Goal: Information Seeking & Learning: Learn about a topic

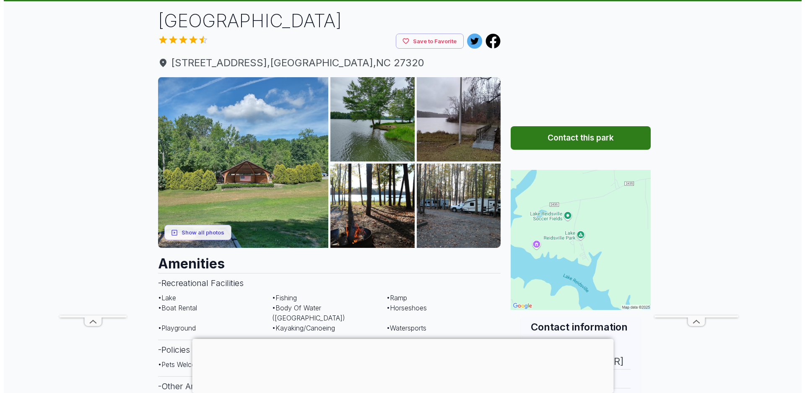
scroll to position [69, 0]
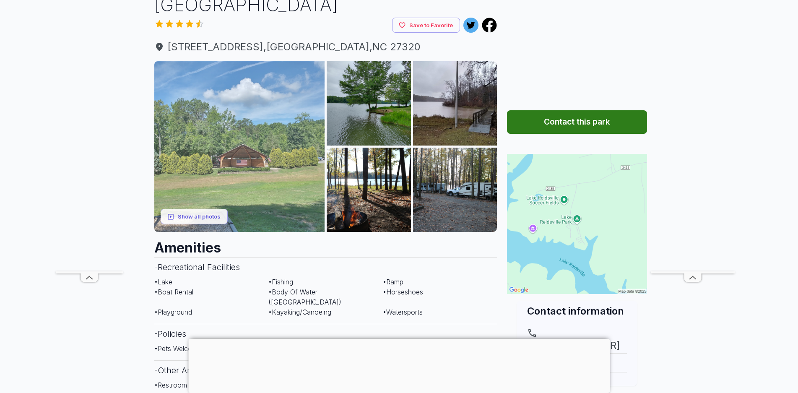
click at [255, 176] on img at bounding box center [239, 146] width 171 height 171
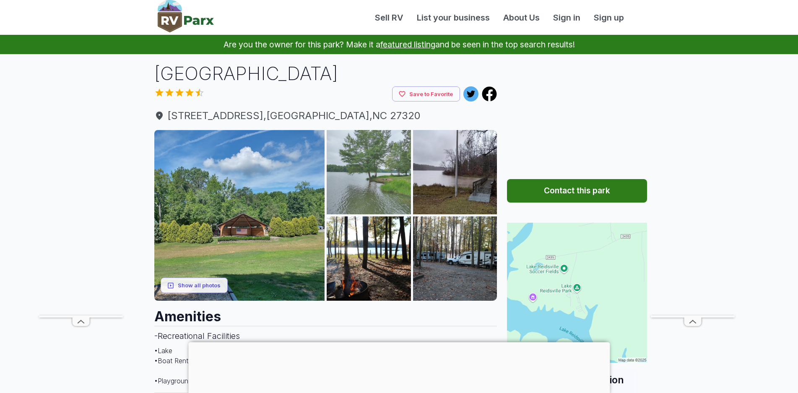
click at [375, 187] on img at bounding box center [369, 172] width 84 height 84
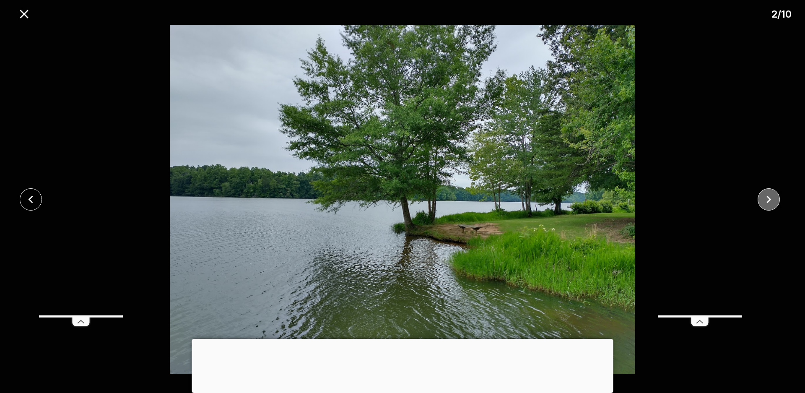
click at [771, 199] on icon "close" at bounding box center [769, 199] width 5 height 8
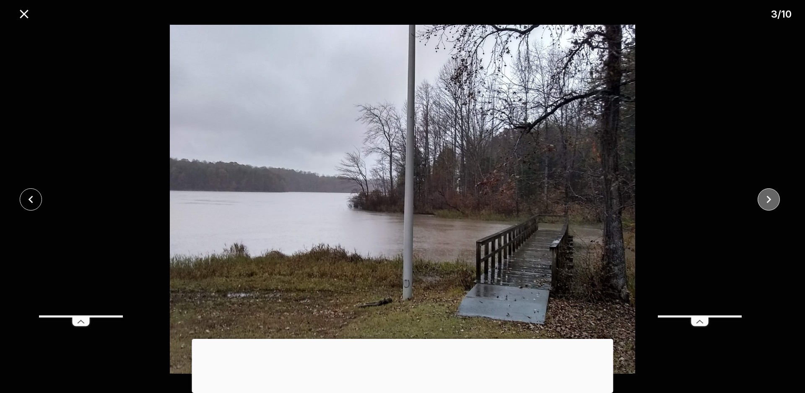
click at [771, 199] on icon "close" at bounding box center [769, 199] width 5 height 8
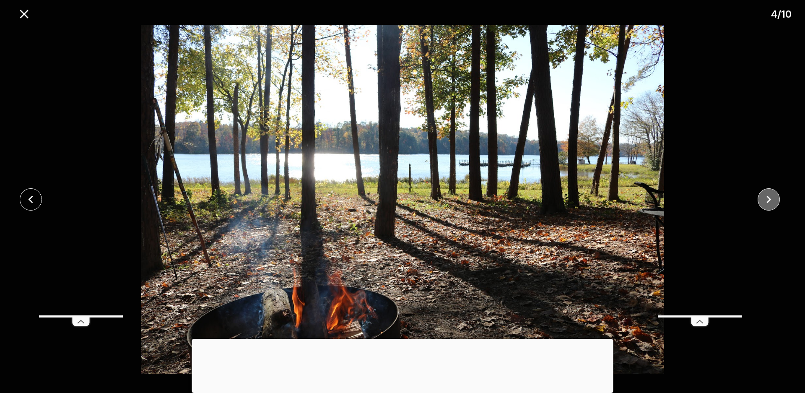
click at [771, 199] on icon "close" at bounding box center [769, 199] width 5 height 8
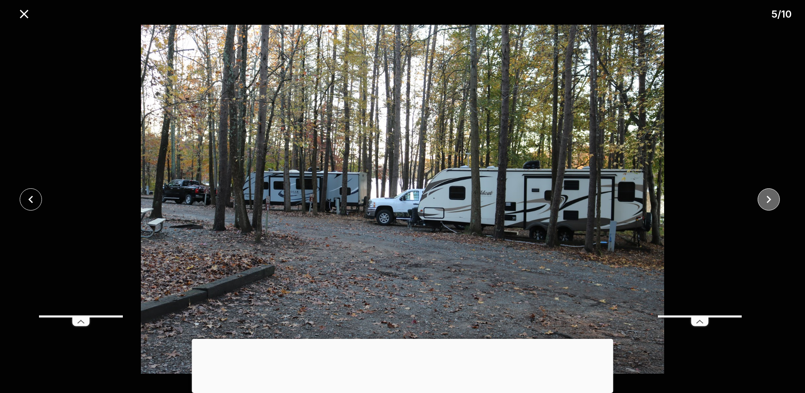
click at [771, 199] on icon "close" at bounding box center [769, 199] width 5 height 8
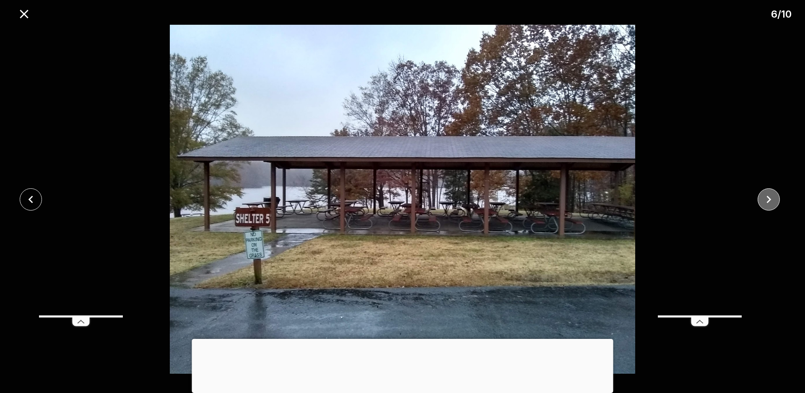
click at [771, 199] on icon "close" at bounding box center [769, 199] width 5 height 8
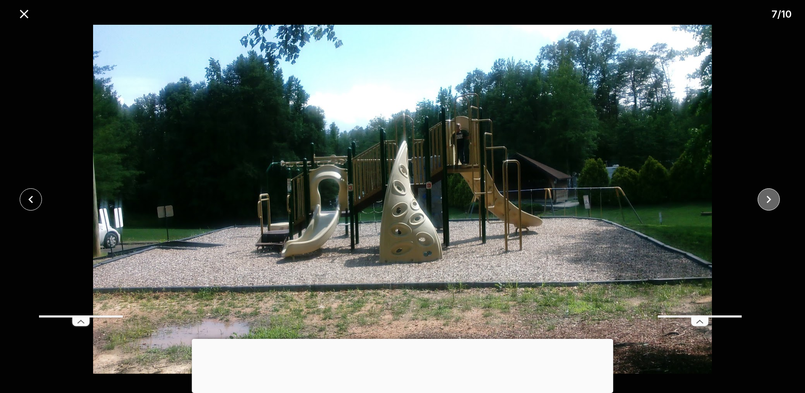
click at [771, 199] on icon "close" at bounding box center [769, 199] width 5 height 8
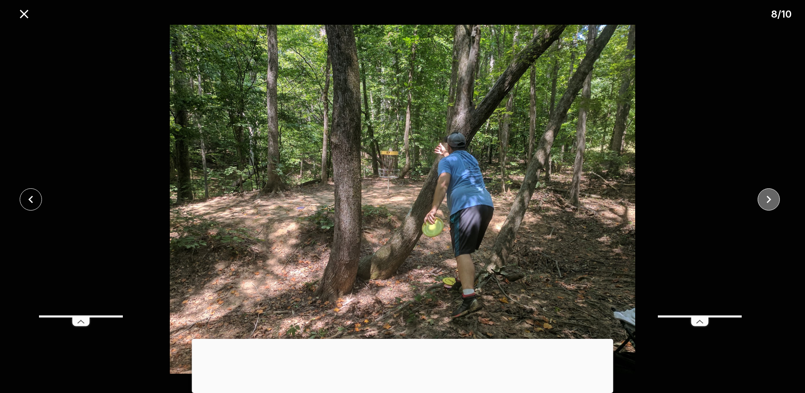
click at [771, 199] on icon "close" at bounding box center [769, 199] width 5 height 8
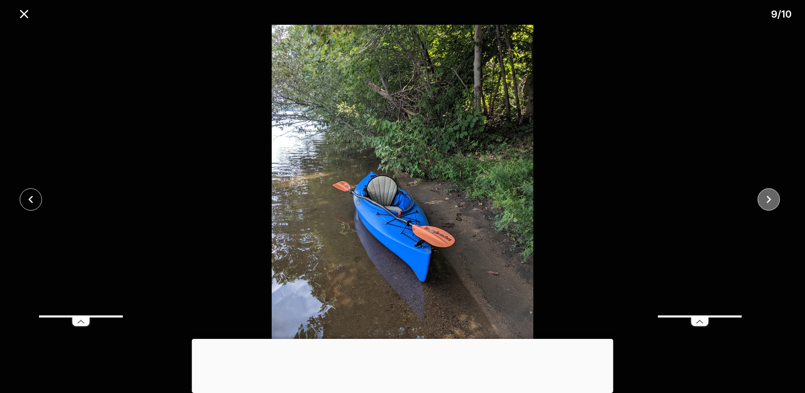
click at [771, 199] on icon "close" at bounding box center [769, 199] width 5 height 8
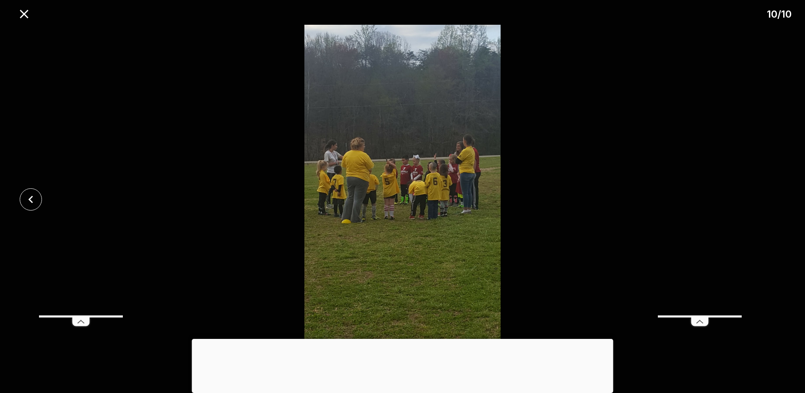
click at [771, 199] on div at bounding box center [402, 199] width 805 height 349
click at [23, 13] on icon "close" at bounding box center [24, 14] width 8 height 8
